Goal: Use online tool/utility: Utilize a website feature to perform a specific function

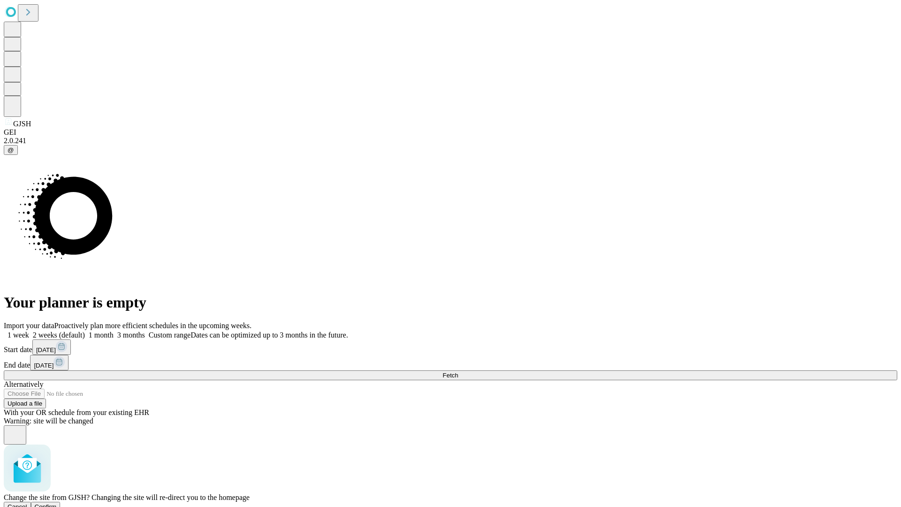
click at [57, 503] on span "Confirm" at bounding box center [46, 506] width 22 height 7
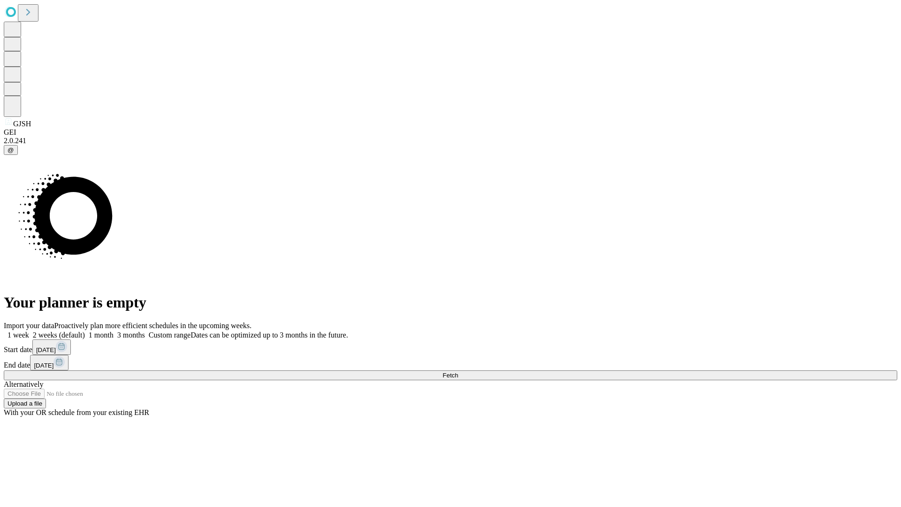
click at [85, 331] on label "2 weeks (default)" at bounding box center [57, 335] width 56 height 8
click at [458, 372] on span "Fetch" at bounding box center [450, 375] width 15 height 7
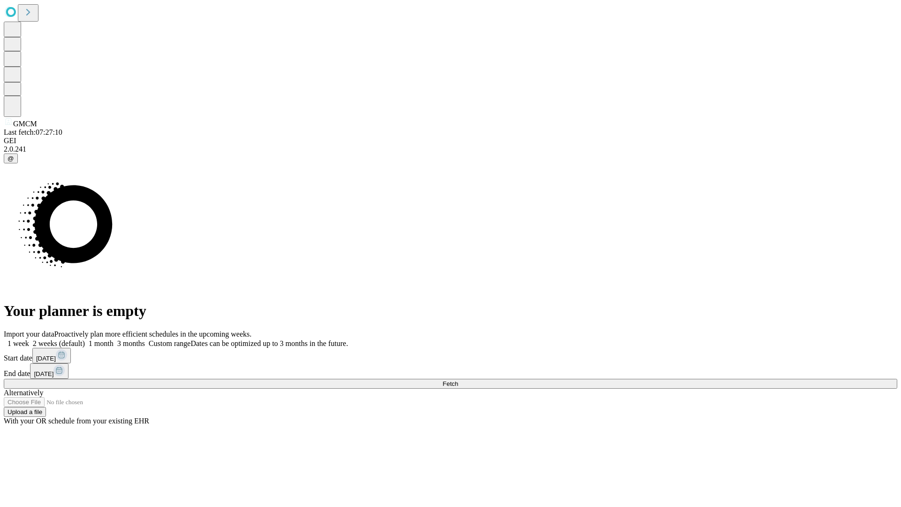
click at [85, 339] on label "2 weeks (default)" at bounding box center [57, 343] width 56 height 8
click at [458, 380] on span "Fetch" at bounding box center [450, 383] width 15 height 7
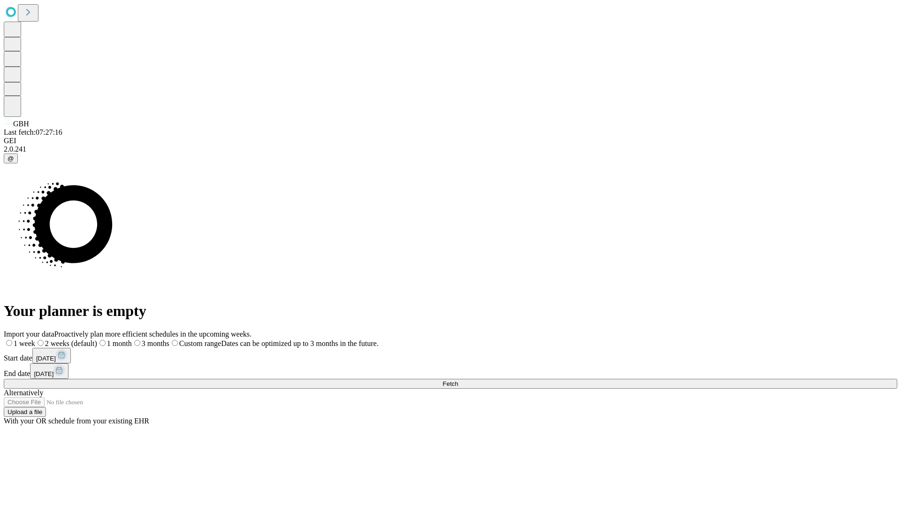
click at [97, 339] on label "2 weeks (default)" at bounding box center [66, 343] width 62 height 8
click at [458, 380] on span "Fetch" at bounding box center [450, 383] width 15 height 7
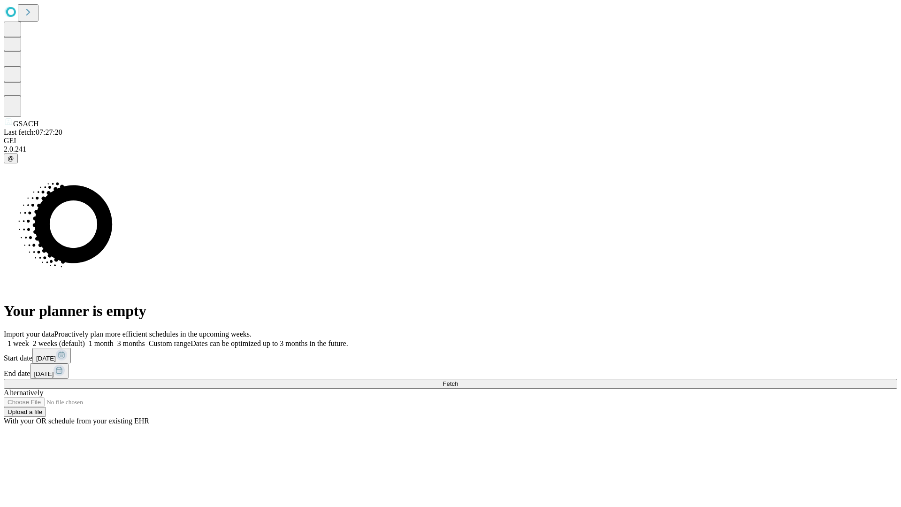
click at [85, 339] on label "2 weeks (default)" at bounding box center [57, 343] width 56 height 8
click at [458, 380] on span "Fetch" at bounding box center [450, 383] width 15 height 7
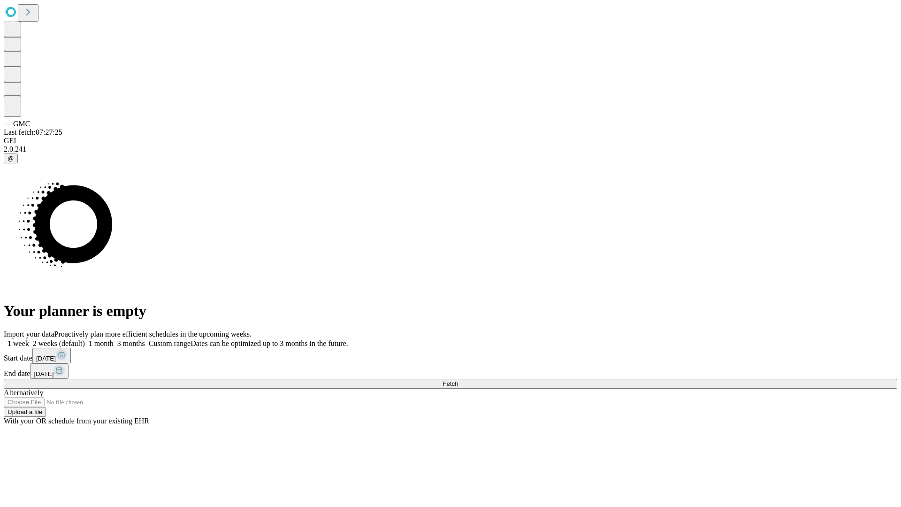
click at [85, 339] on label "2 weeks (default)" at bounding box center [57, 343] width 56 height 8
click at [458, 380] on span "Fetch" at bounding box center [450, 383] width 15 height 7
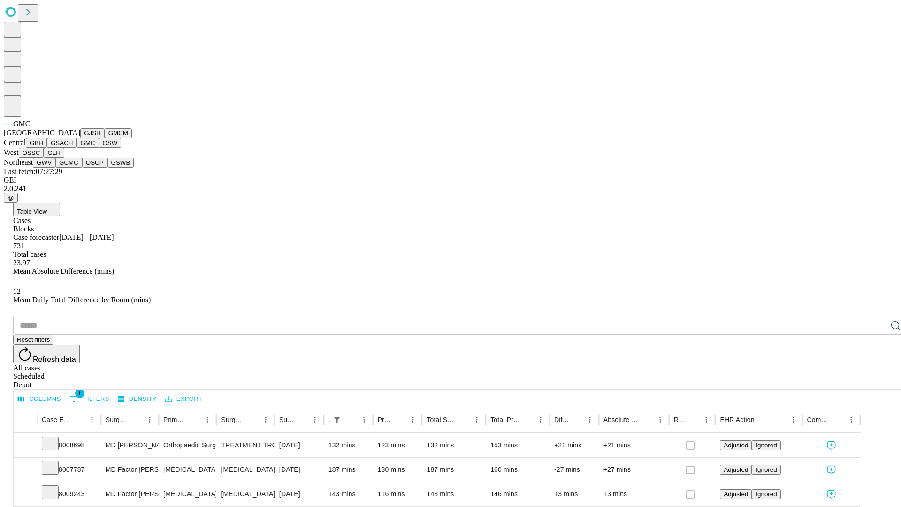
click at [99, 148] on button "OSW" at bounding box center [110, 143] width 23 height 10
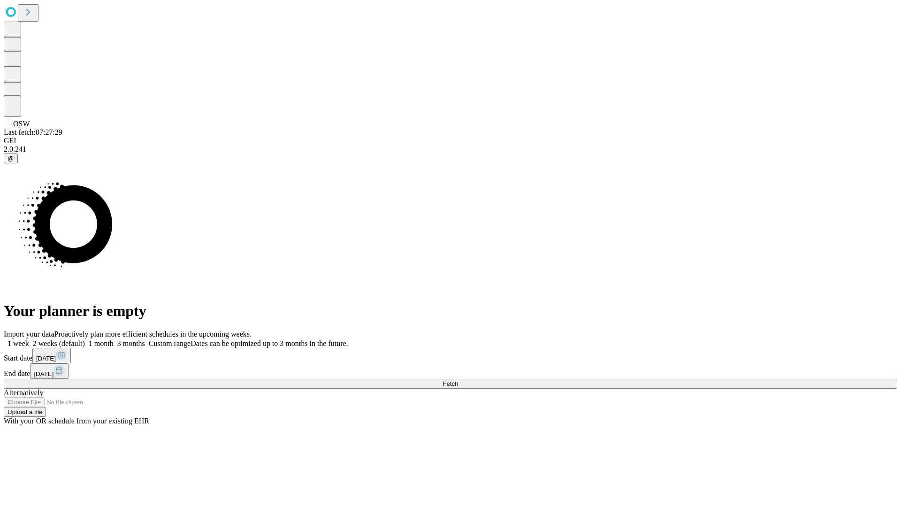
click at [85, 339] on label "2 weeks (default)" at bounding box center [57, 343] width 56 height 8
click at [458, 380] on span "Fetch" at bounding box center [450, 383] width 15 height 7
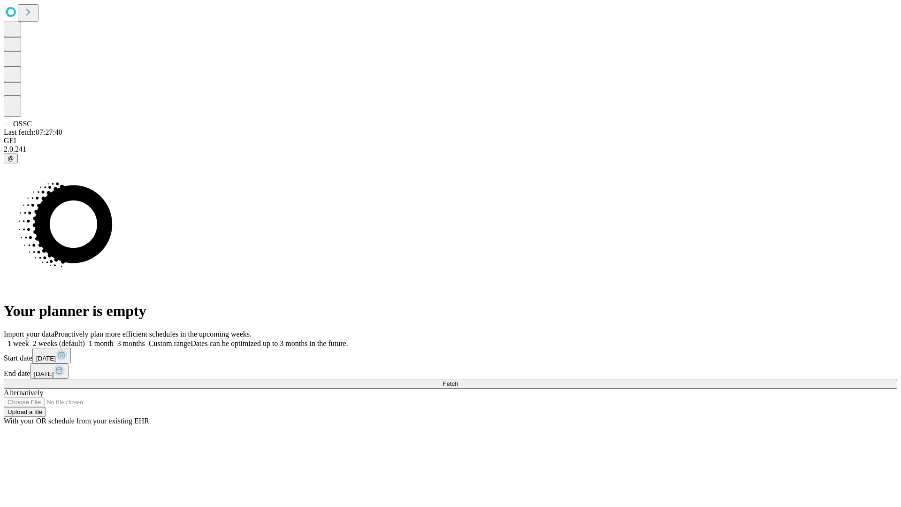
click at [85, 339] on label "2 weeks (default)" at bounding box center [57, 343] width 56 height 8
click at [458, 380] on span "Fetch" at bounding box center [450, 383] width 15 height 7
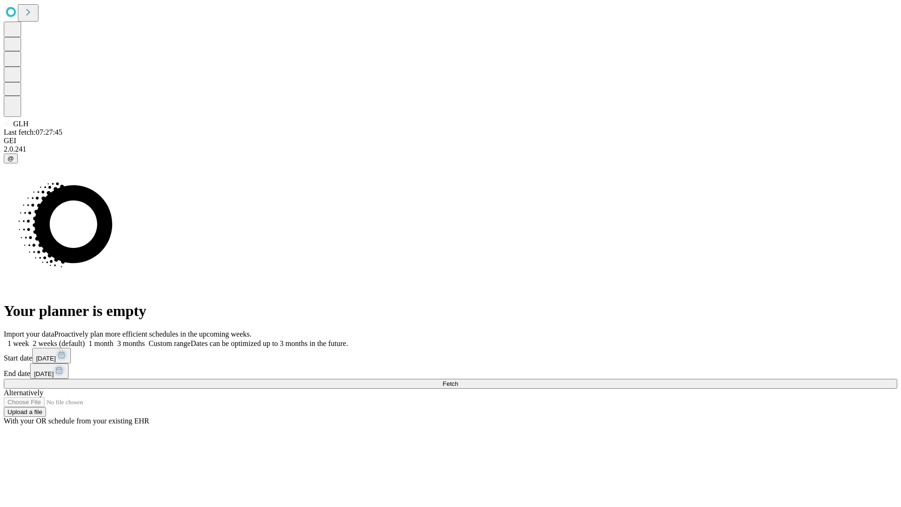
click at [85, 339] on label "2 weeks (default)" at bounding box center [57, 343] width 56 height 8
click at [458, 380] on span "Fetch" at bounding box center [450, 383] width 15 height 7
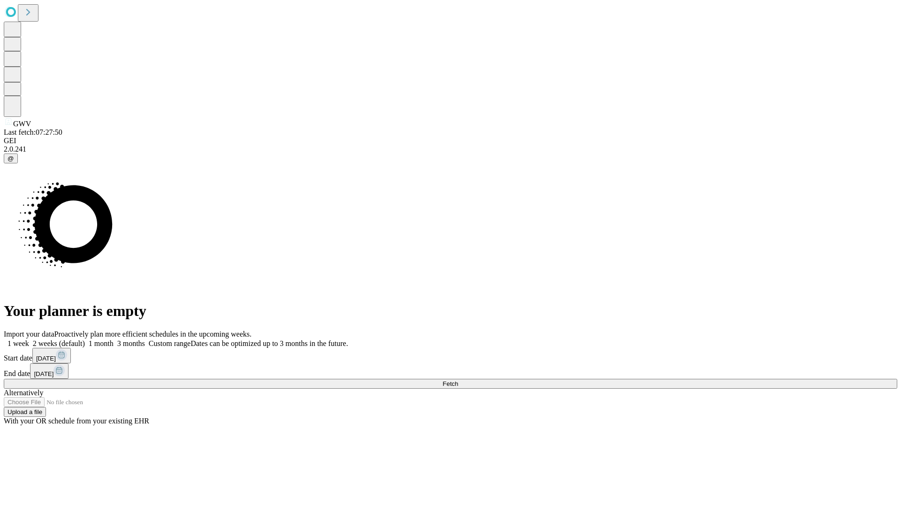
click at [85, 339] on label "2 weeks (default)" at bounding box center [57, 343] width 56 height 8
click at [458, 380] on span "Fetch" at bounding box center [450, 383] width 15 height 7
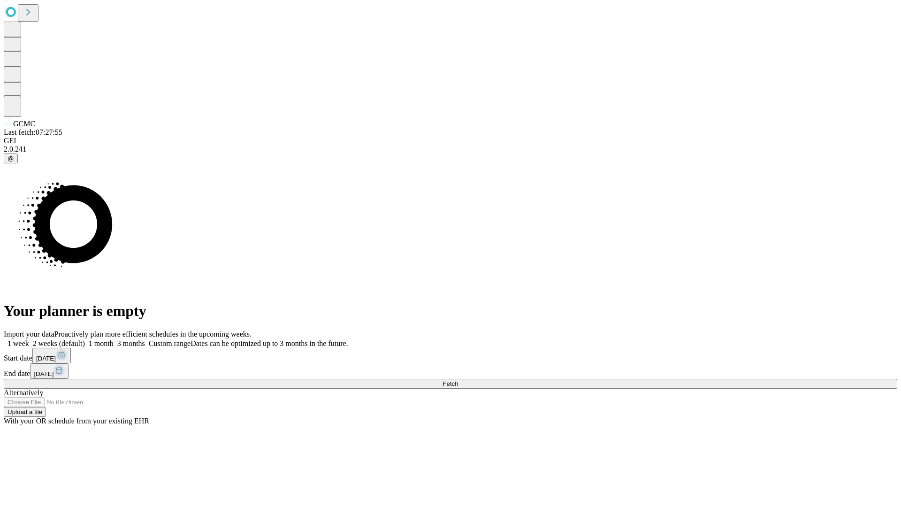
click at [85, 339] on label "2 weeks (default)" at bounding box center [57, 343] width 56 height 8
click at [458, 380] on span "Fetch" at bounding box center [450, 383] width 15 height 7
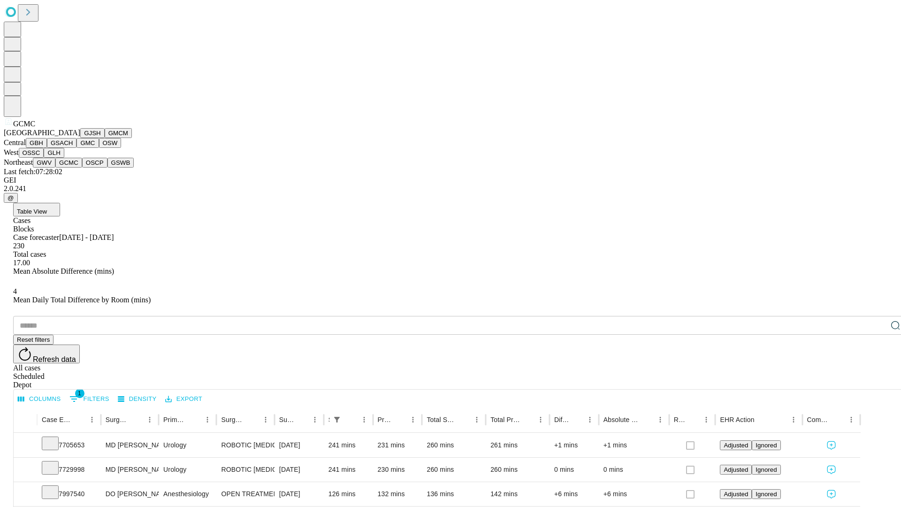
click at [82, 168] on button "OSCP" at bounding box center [94, 163] width 25 height 10
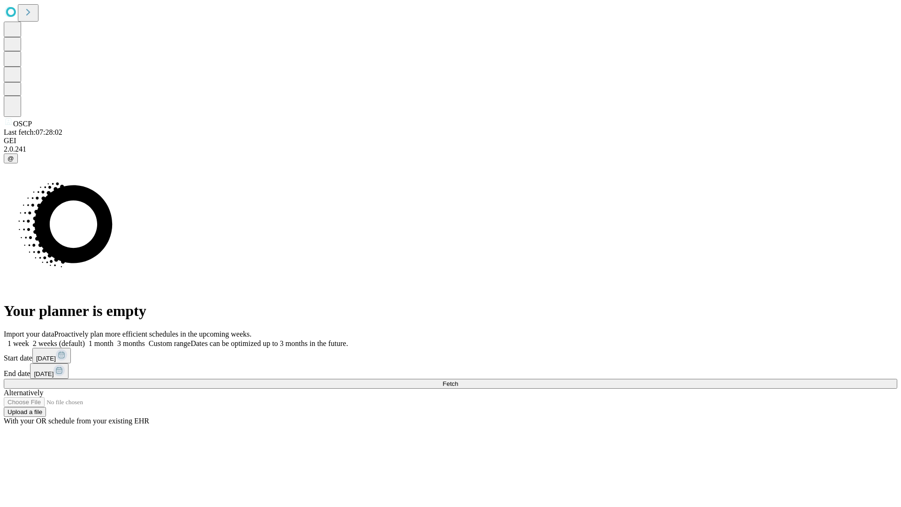
click at [458, 380] on span "Fetch" at bounding box center [450, 383] width 15 height 7
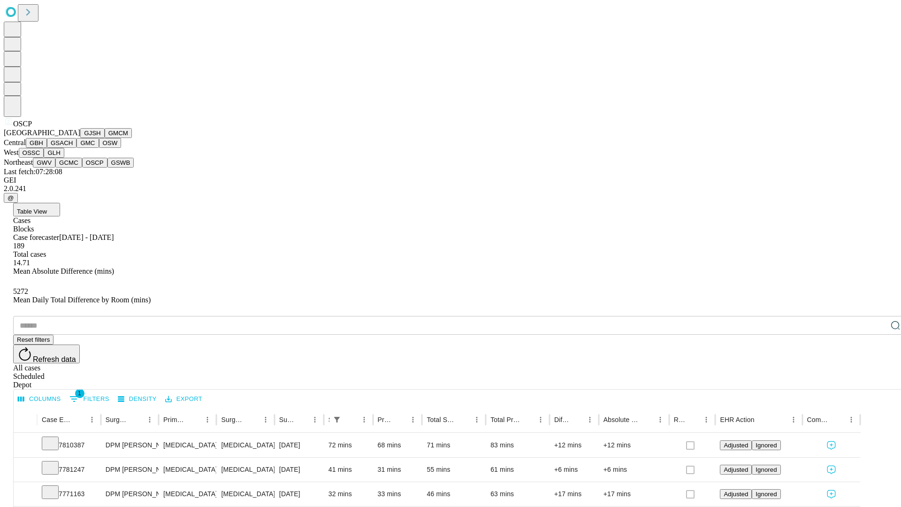
click at [107, 168] on button "GSWB" at bounding box center [120, 163] width 27 height 10
